Goal: Find specific page/section: Find specific page/section

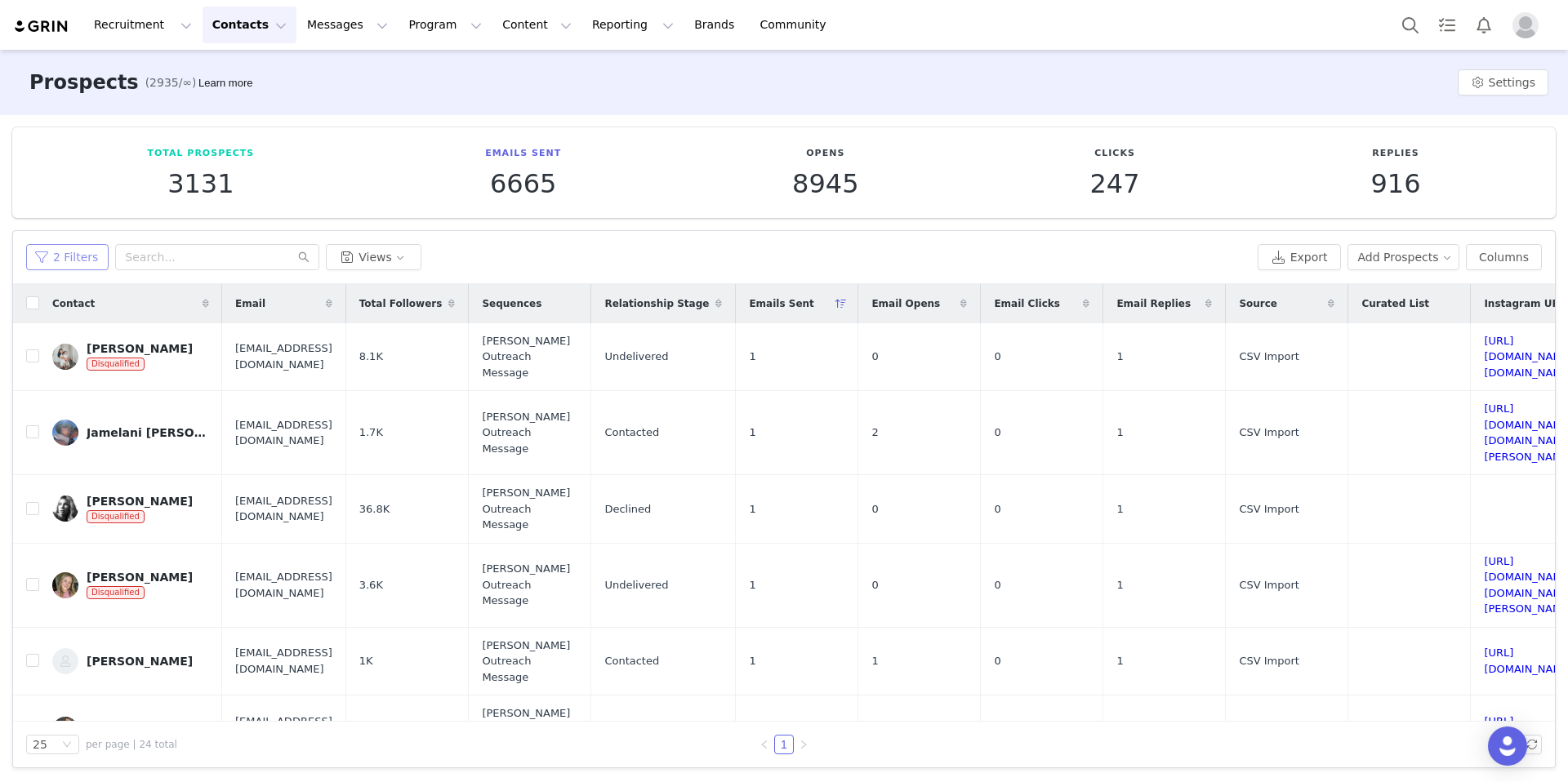
click at [84, 256] on button "2 Filters" at bounding box center [67, 257] width 83 height 26
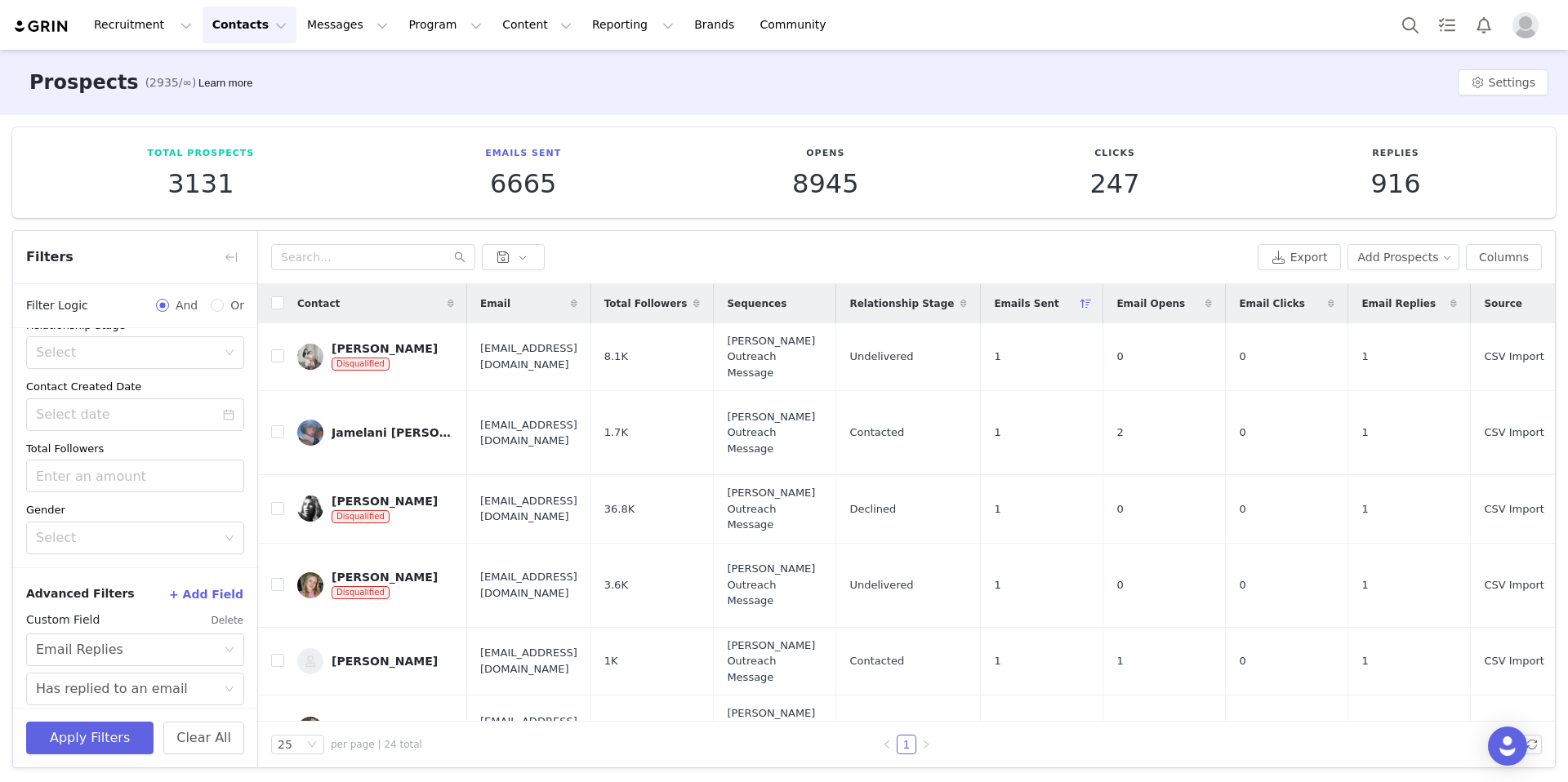
scroll to position [424, 0]
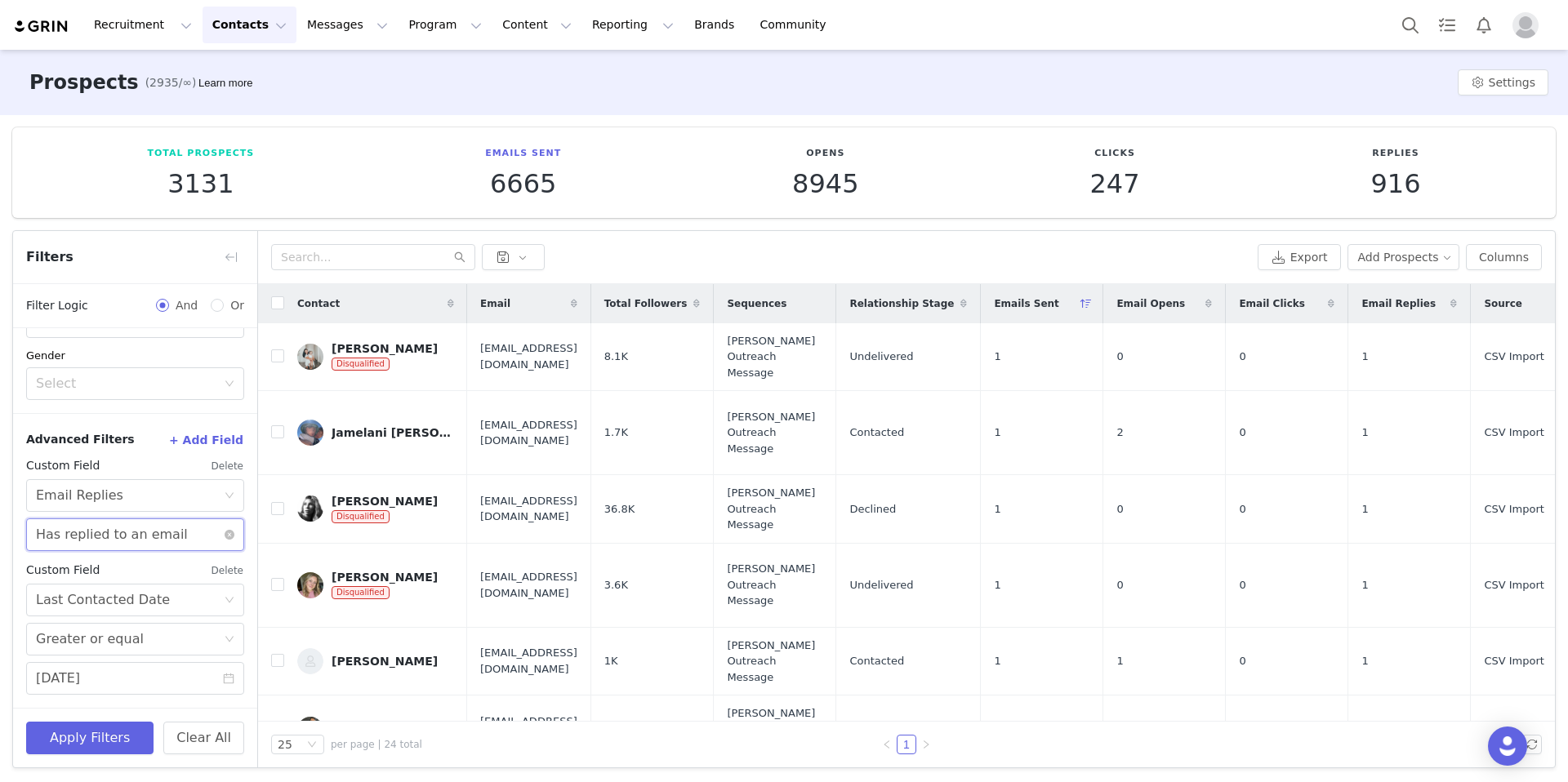
click at [128, 532] on div "Has replied to an email" at bounding box center [112, 534] width 152 height 31
click at [142, 589] on li "Has not replied to an email" at bounding box center [129, 597] width 206 height 26
click at [350, 258] on input "text" at bounding box center [373, 257] width 204 height 26
paste input "[EMAIL_ADDRESS][DOMAIN_NAME]"
type input "[EMAIL_ADDRESS][DOMAIN_NAME]"
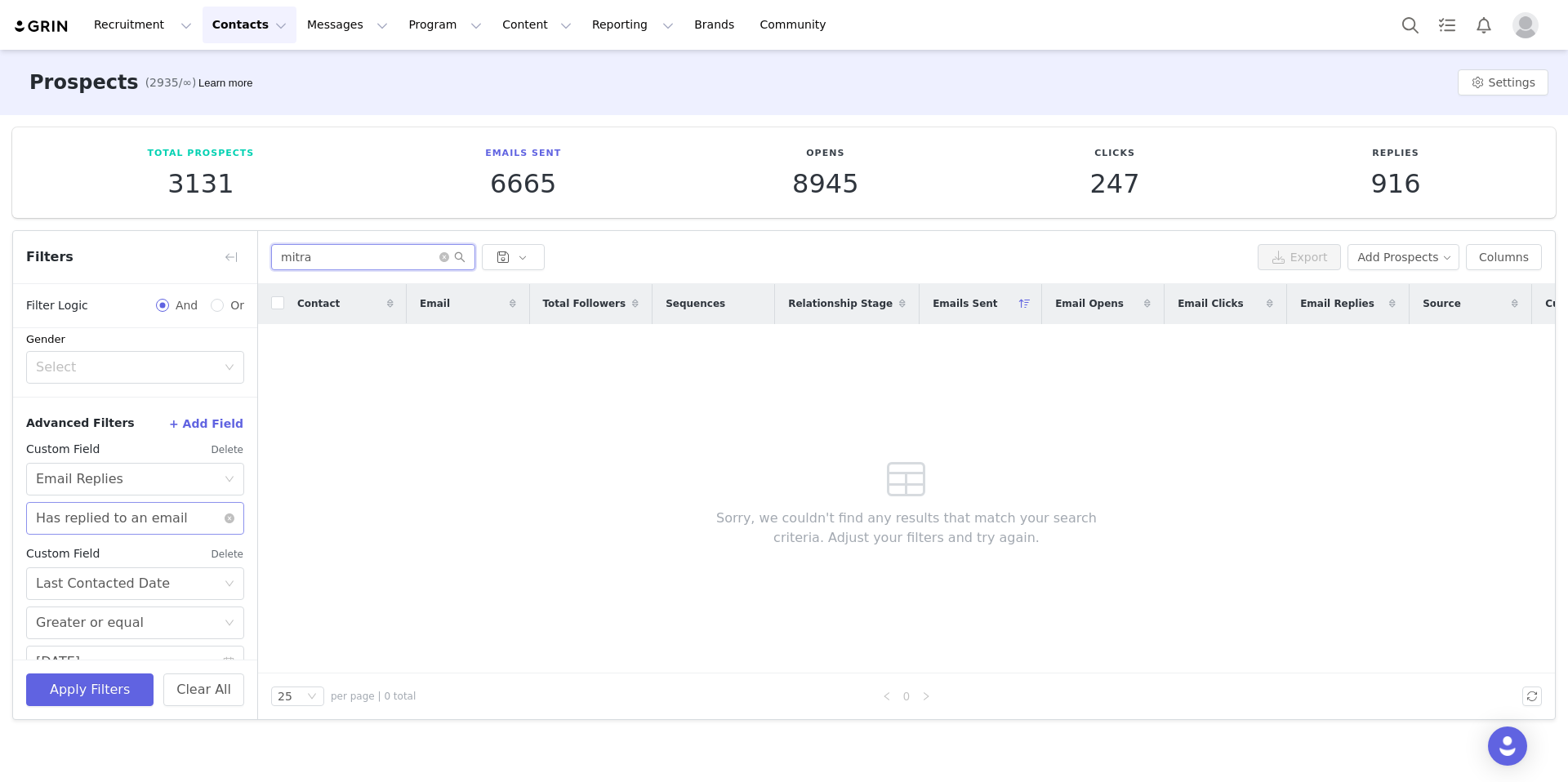
scroll to position [472, 0]
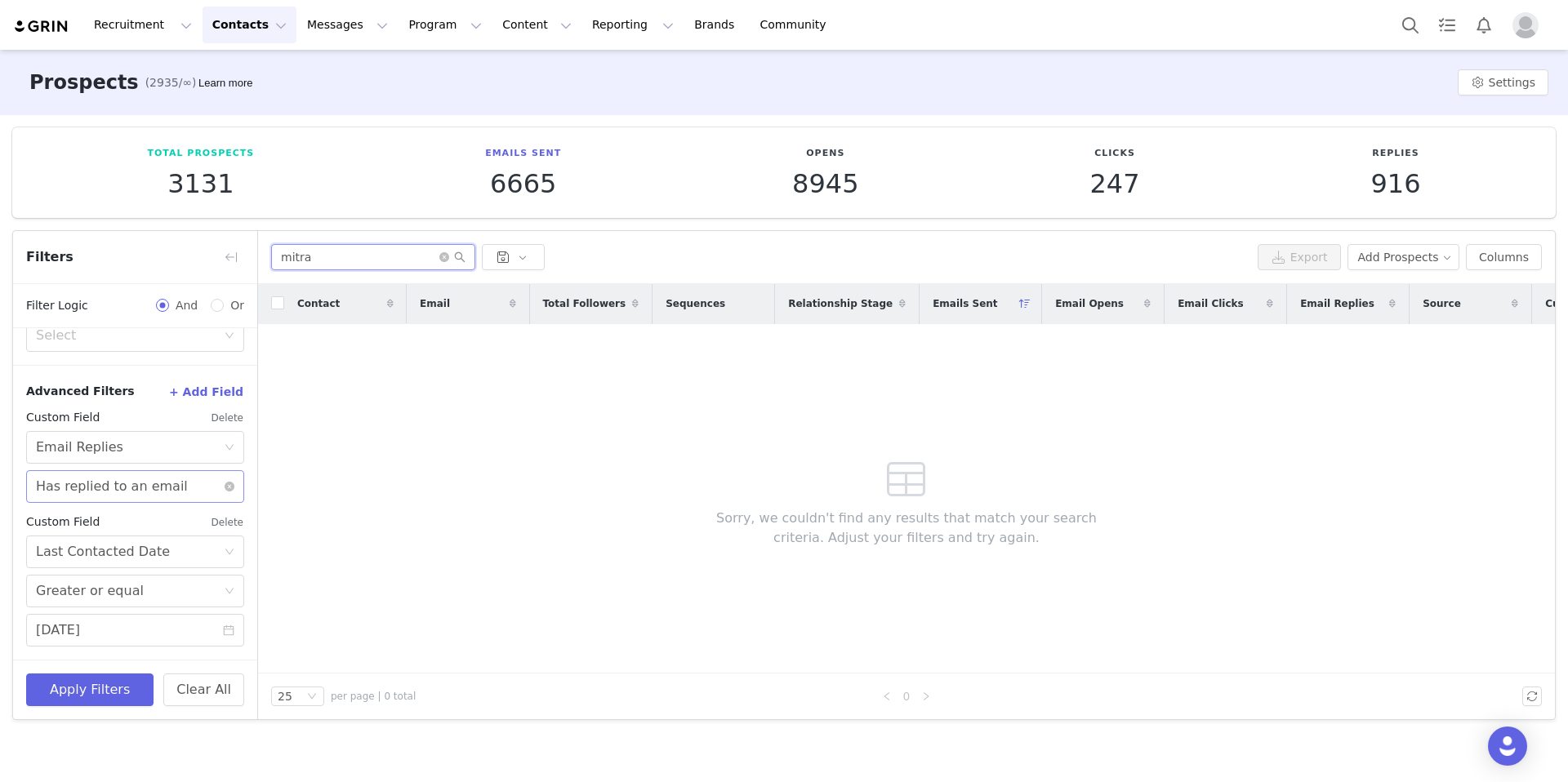
type input "mitra"
click at [152, 490] on div "Has replied to an email" at bounding box center [112, 486] width 152 height 31
click at [129, 539] on li "Has not replied to an email" at bounding box center [129, 548] width 206 height 26
click at [101, 692] on button "Apply Filters" at bounding box center [90, 690] width 128 height 33
